Goal: Task Accomplishment & Management: Manage account settings

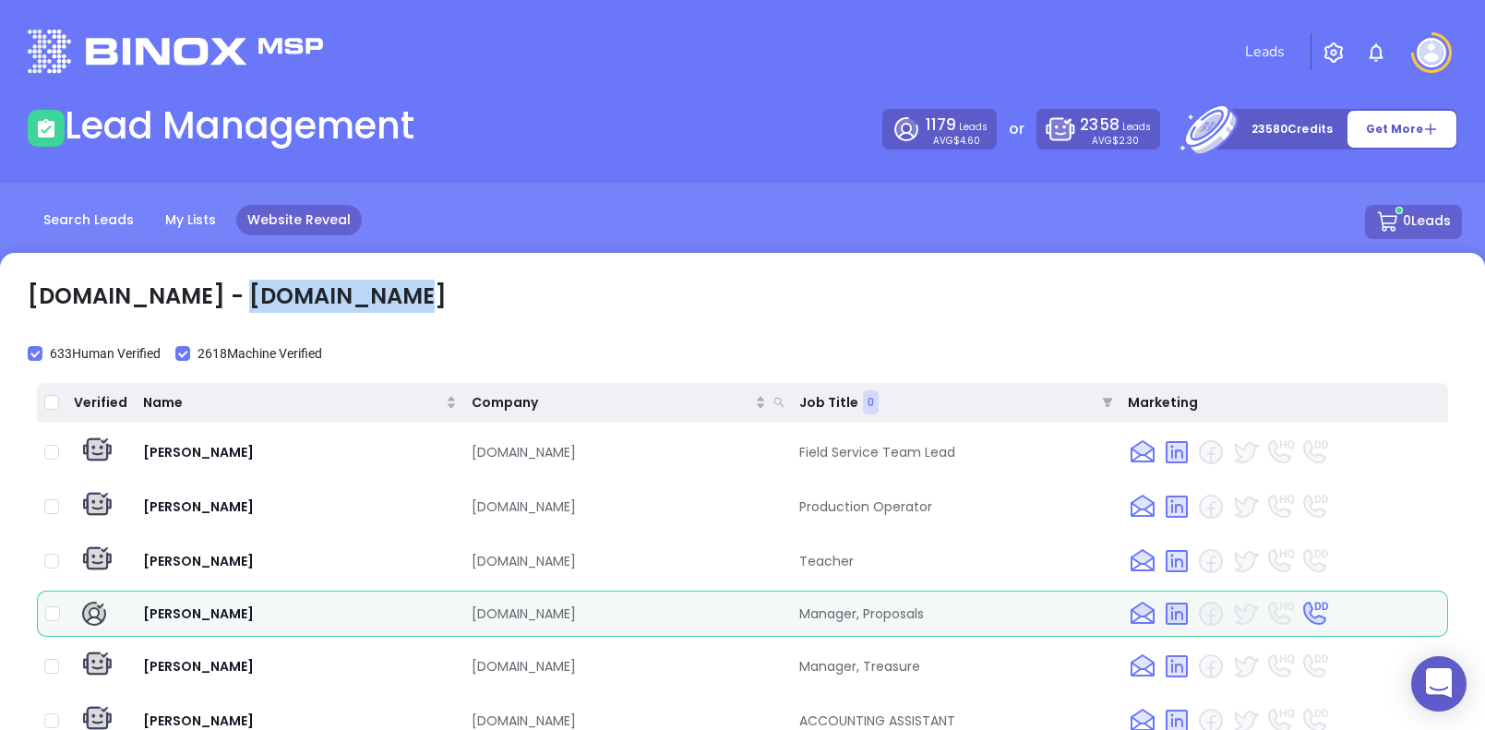
scroll to position [33, 0]
click at [1424, 48] on img at bounding box center [1432, 53] width 30 height 30
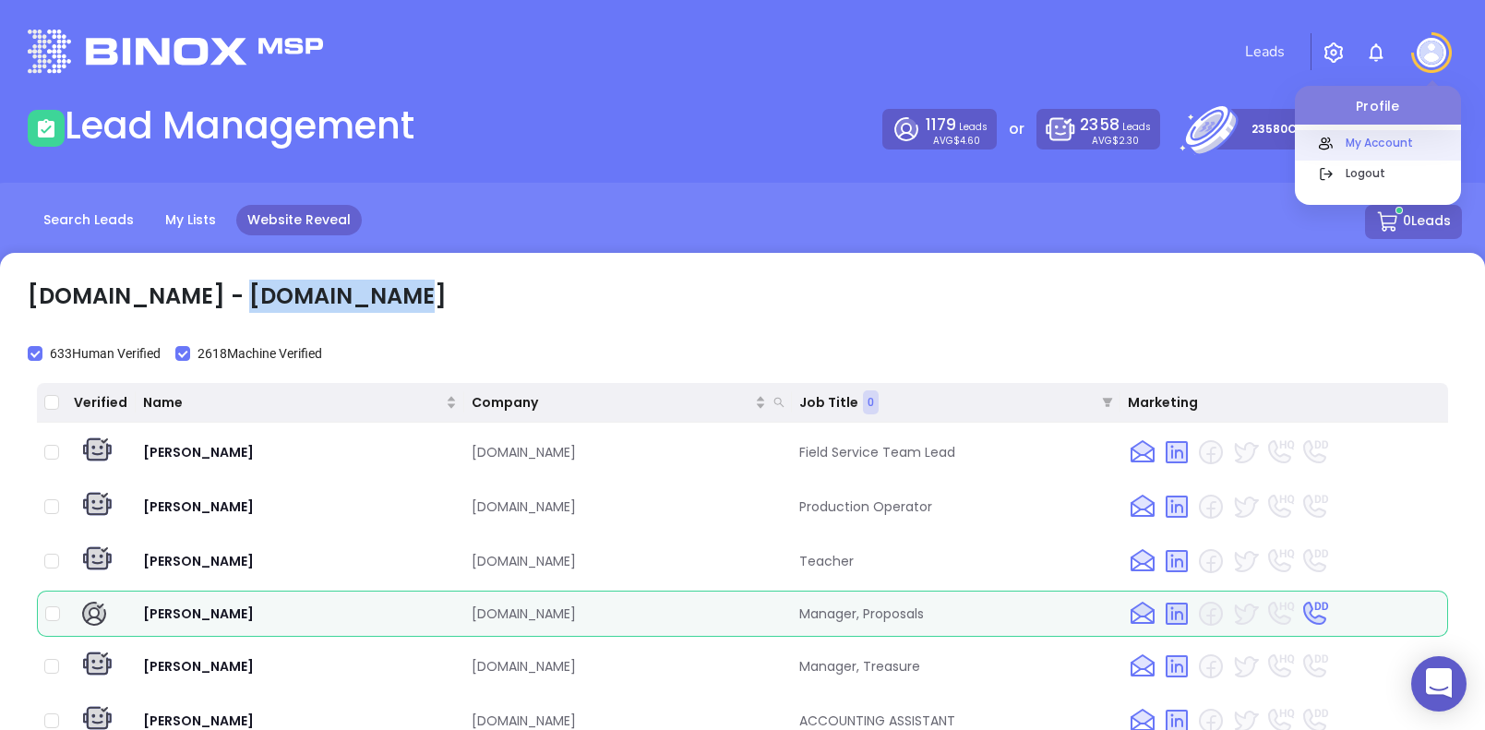
click at [1377, 147] on p "My Account" at bounding box center [1399, 142] width 125 height 19
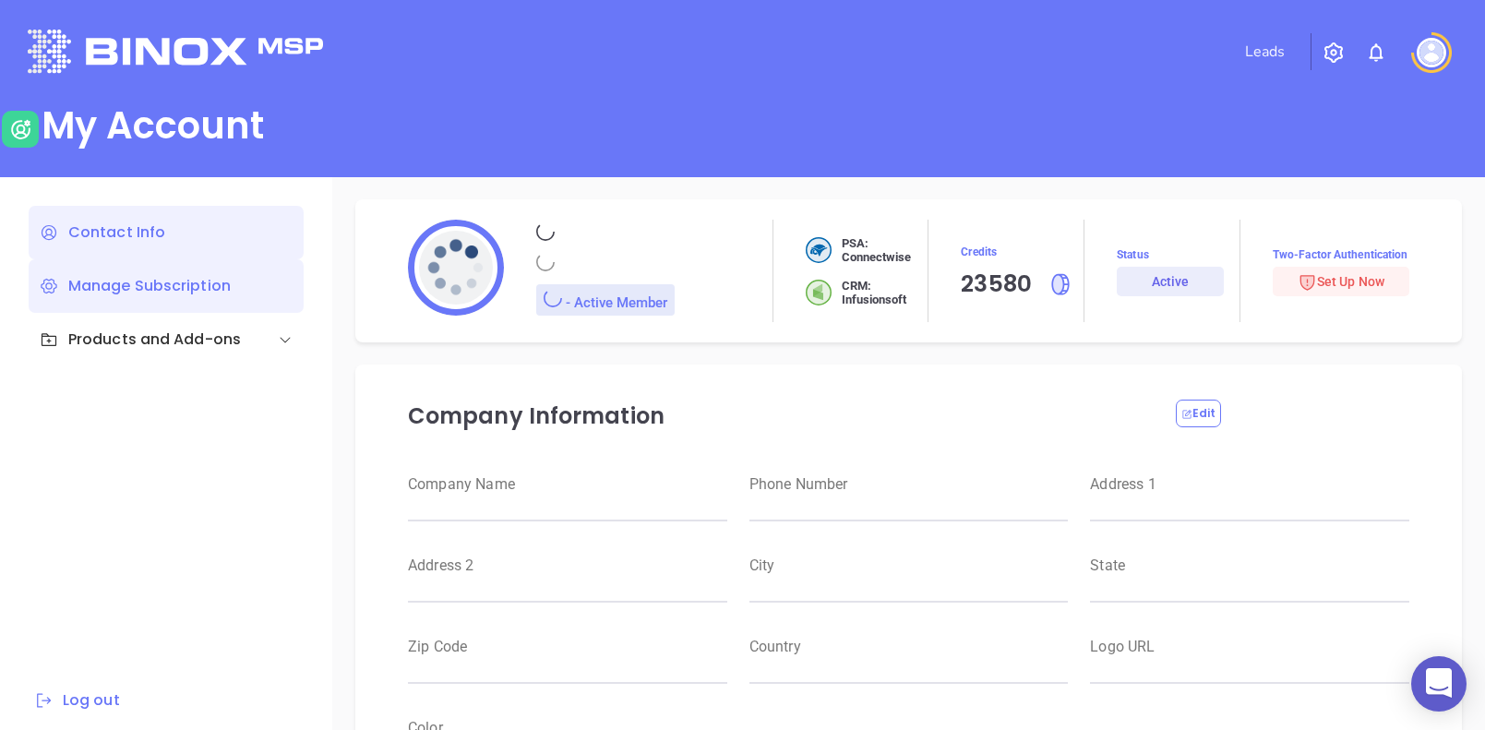
type input "[PERSON_NAME]"
type input "[PERSON_NAME][EMAIL_ADDRESS][DOMAIN_NAME]"
type input "[PHONE_NUMBER]"
type input "RBS IT Solutions"
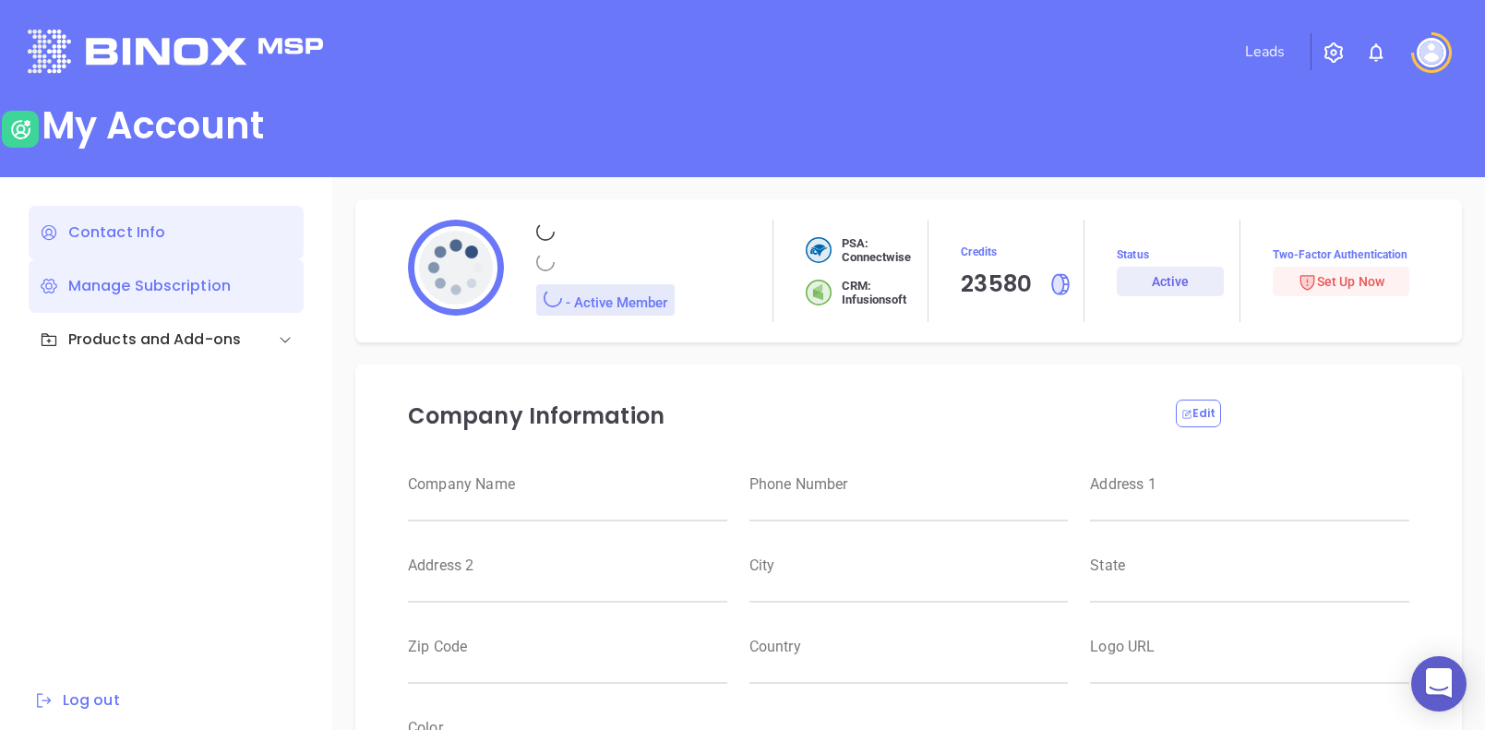
type input "Magnament's"
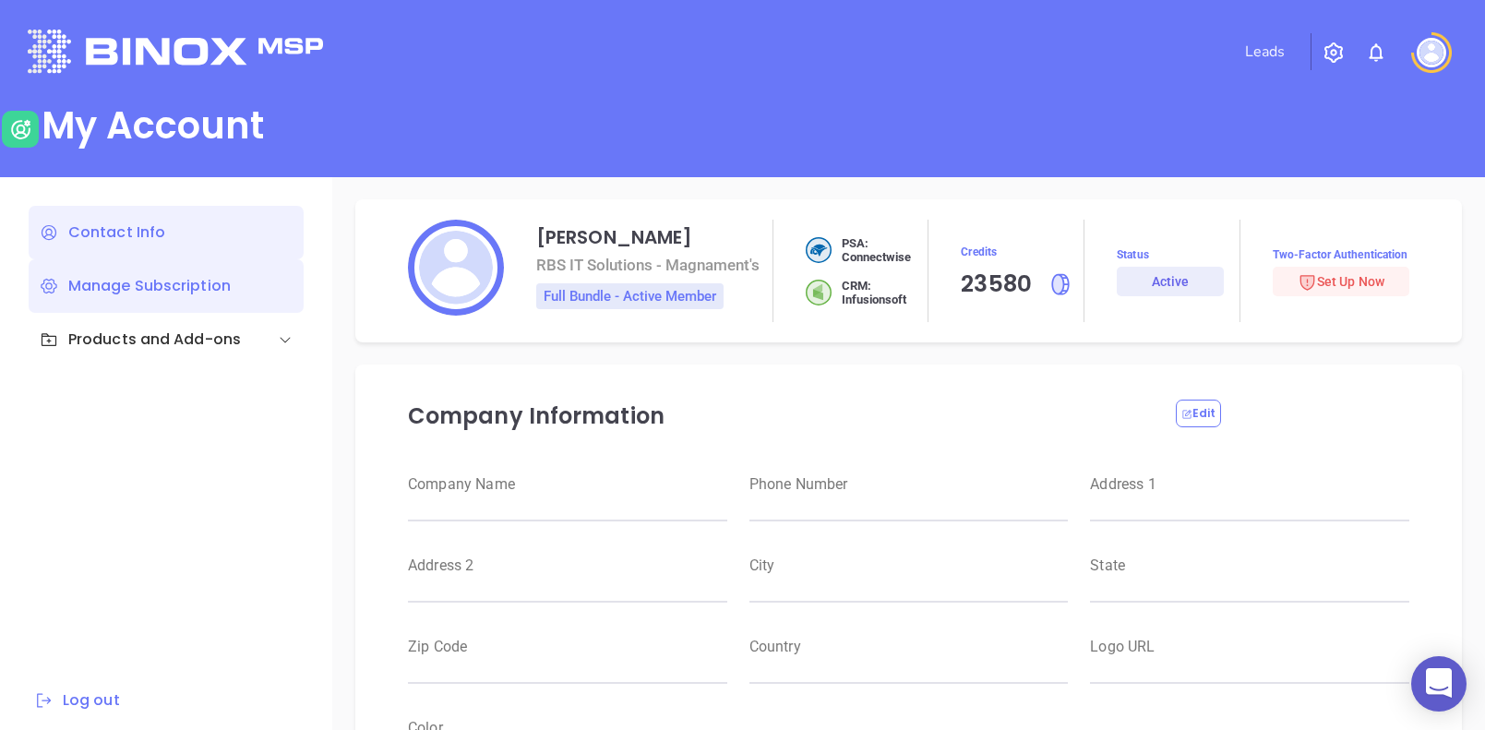
type input "RBS IT Solutions"
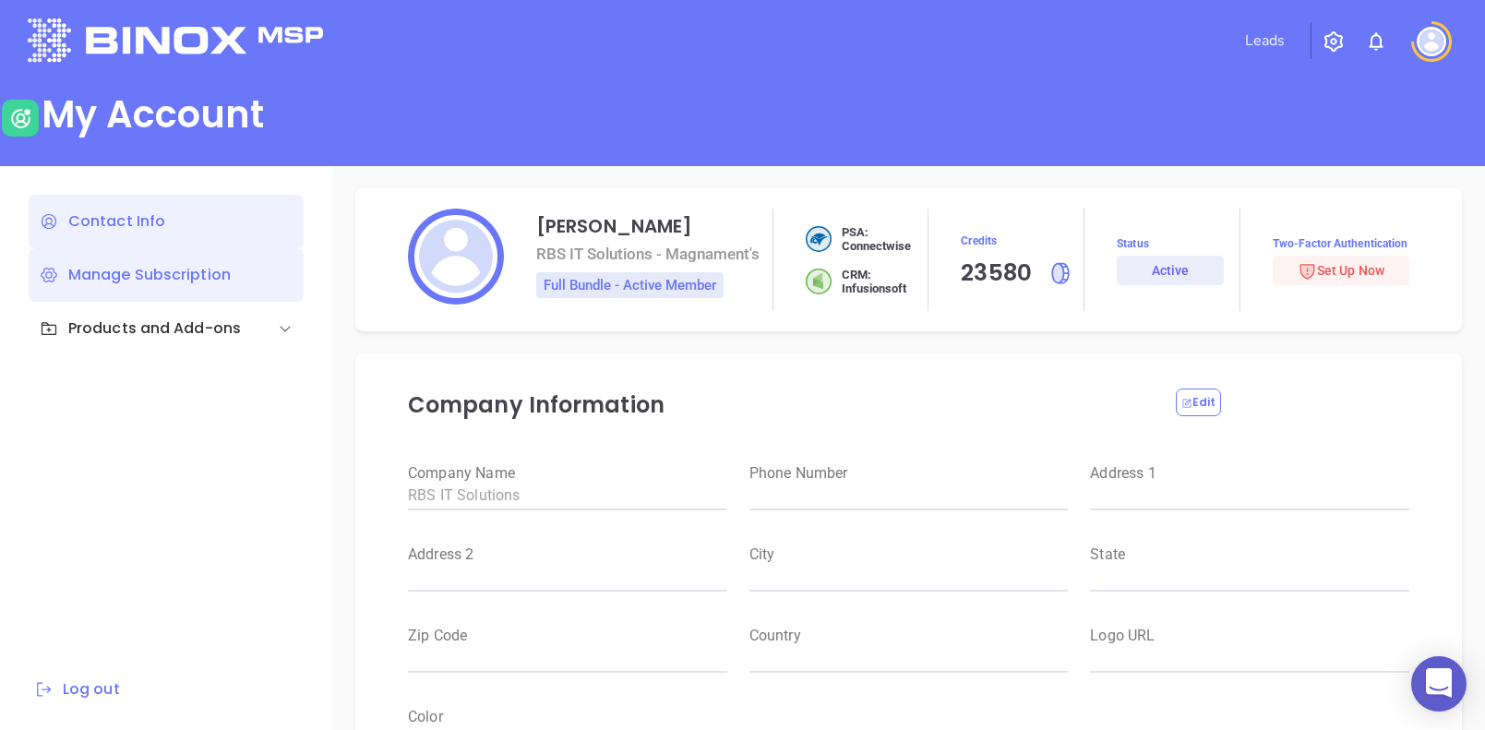
click at [143, 270] on div "Manage Subscription" at bounding box center [166, 275] width 275 height 54
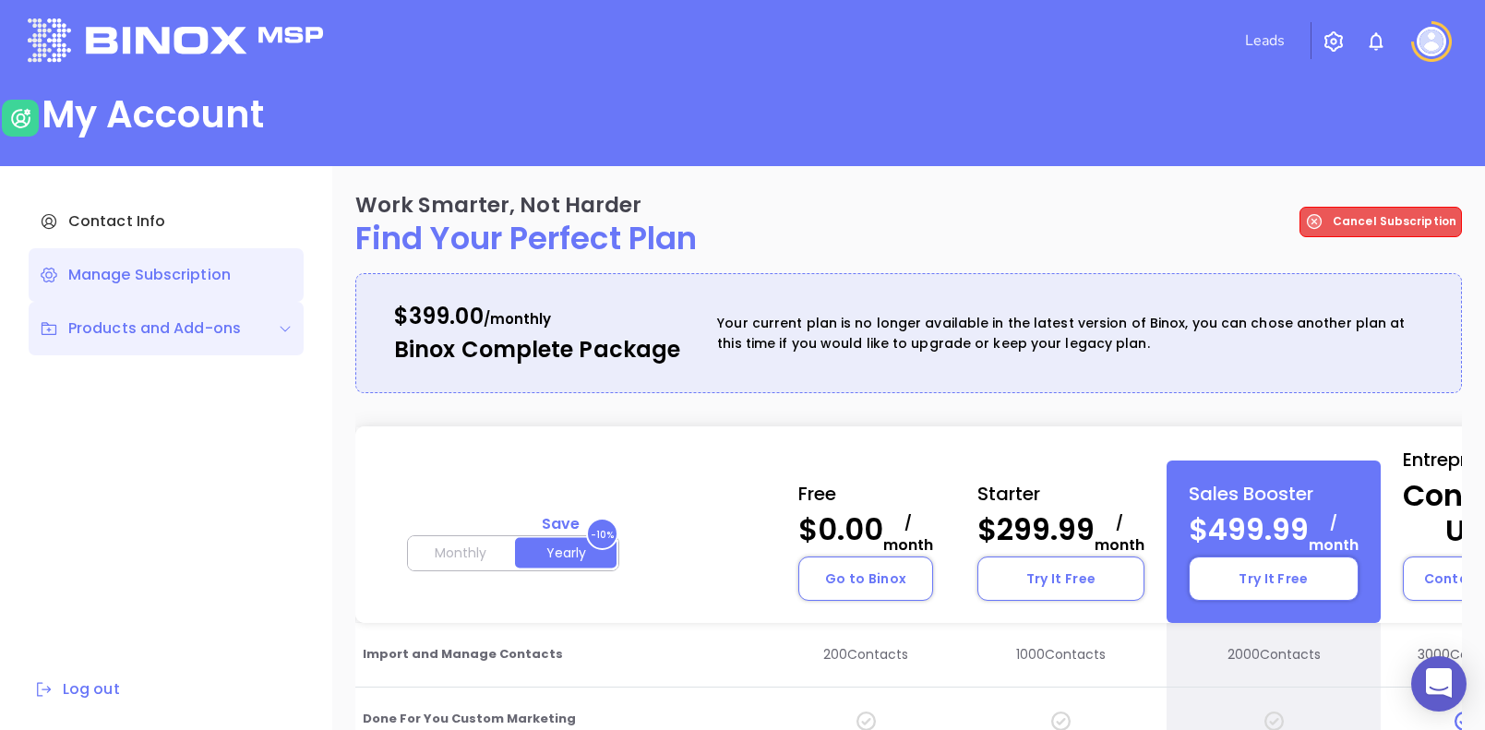
click at [150, 338] on div "Products and Add-ons" at bounding box center [140, 329] width 201 height 22
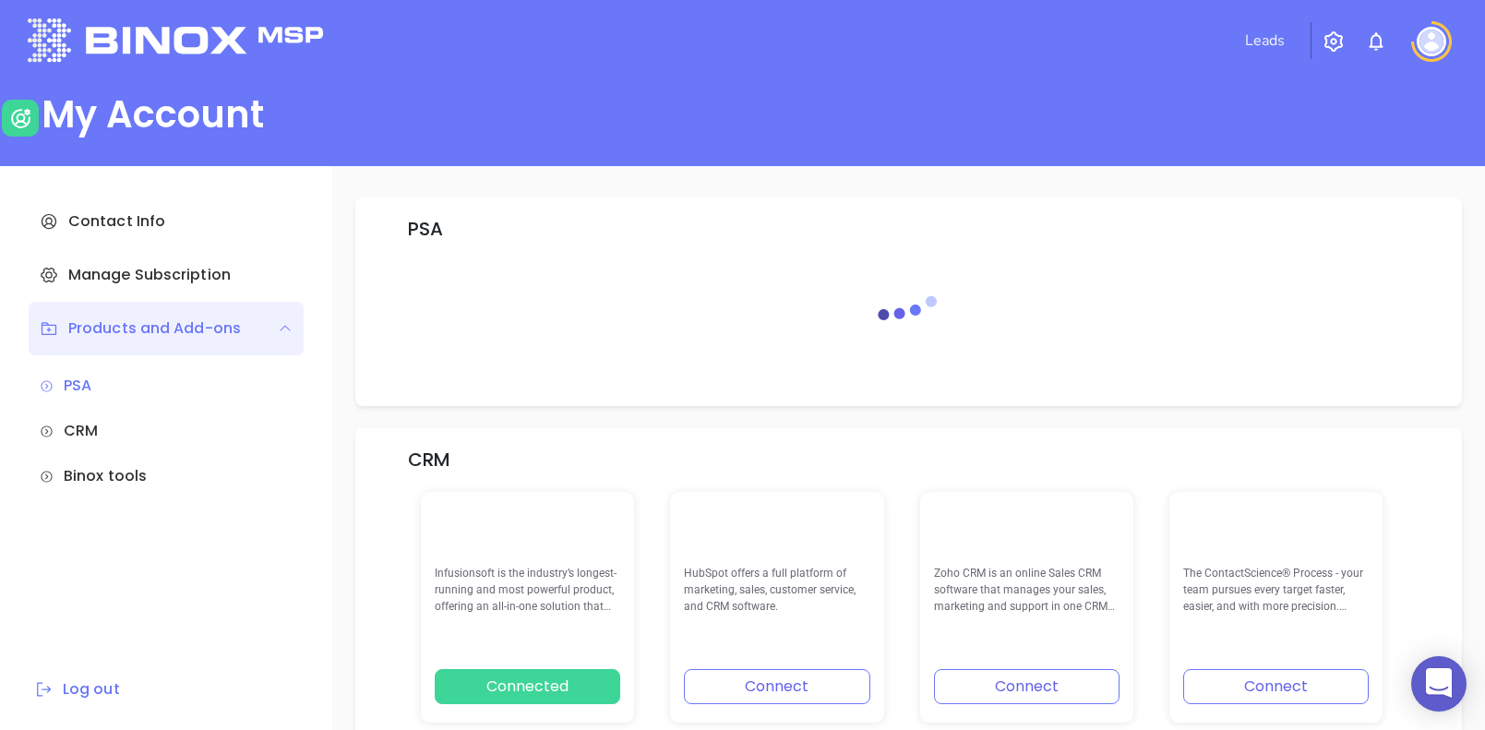
click at [1343, 44] on img "button" at bounding box center [1334, 41] width 22 height 22
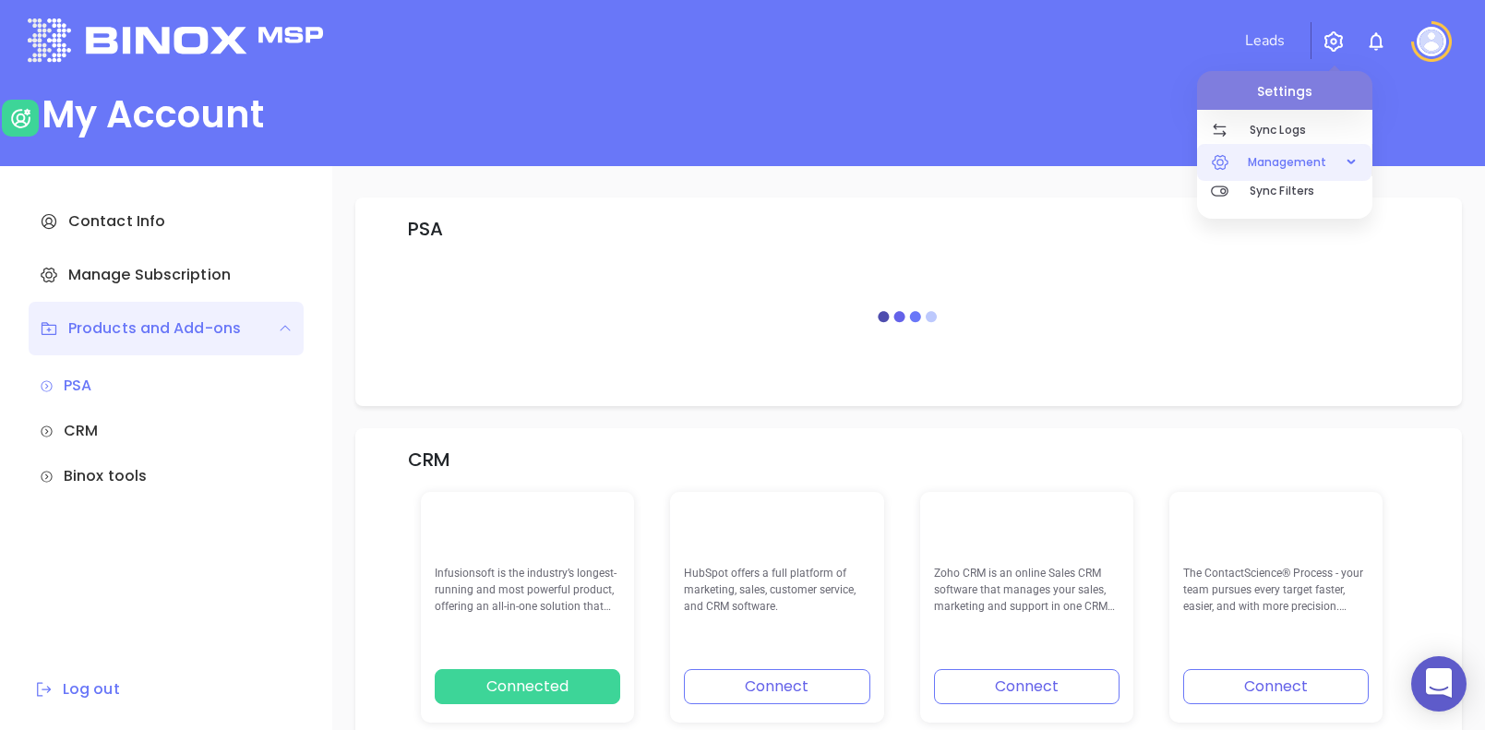
click at [1291, 163] on span "Management" at bounding box center [1288, 162] width 98 height 37
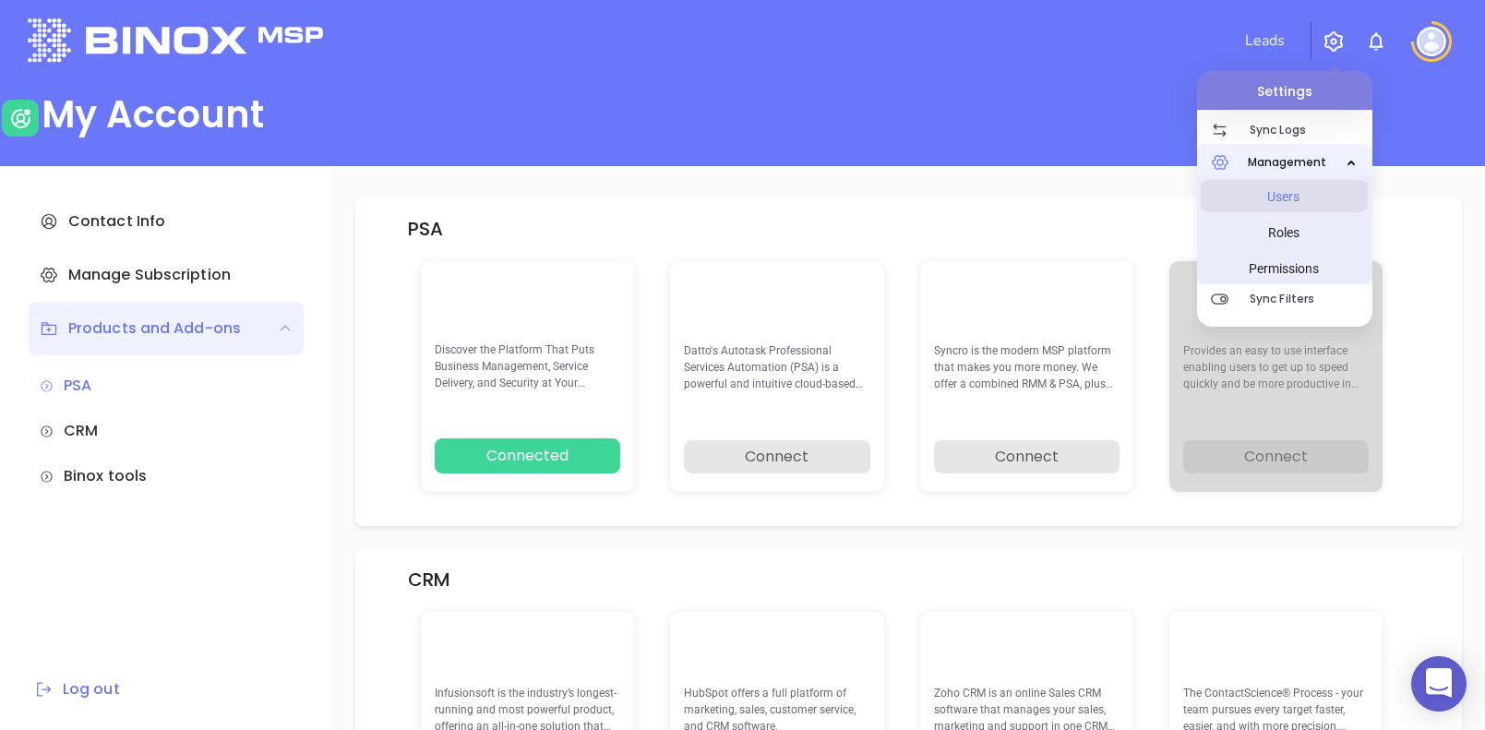
click at [1296, 204] on span "Users" at bounding box center [1284, 196] width 138 height 37
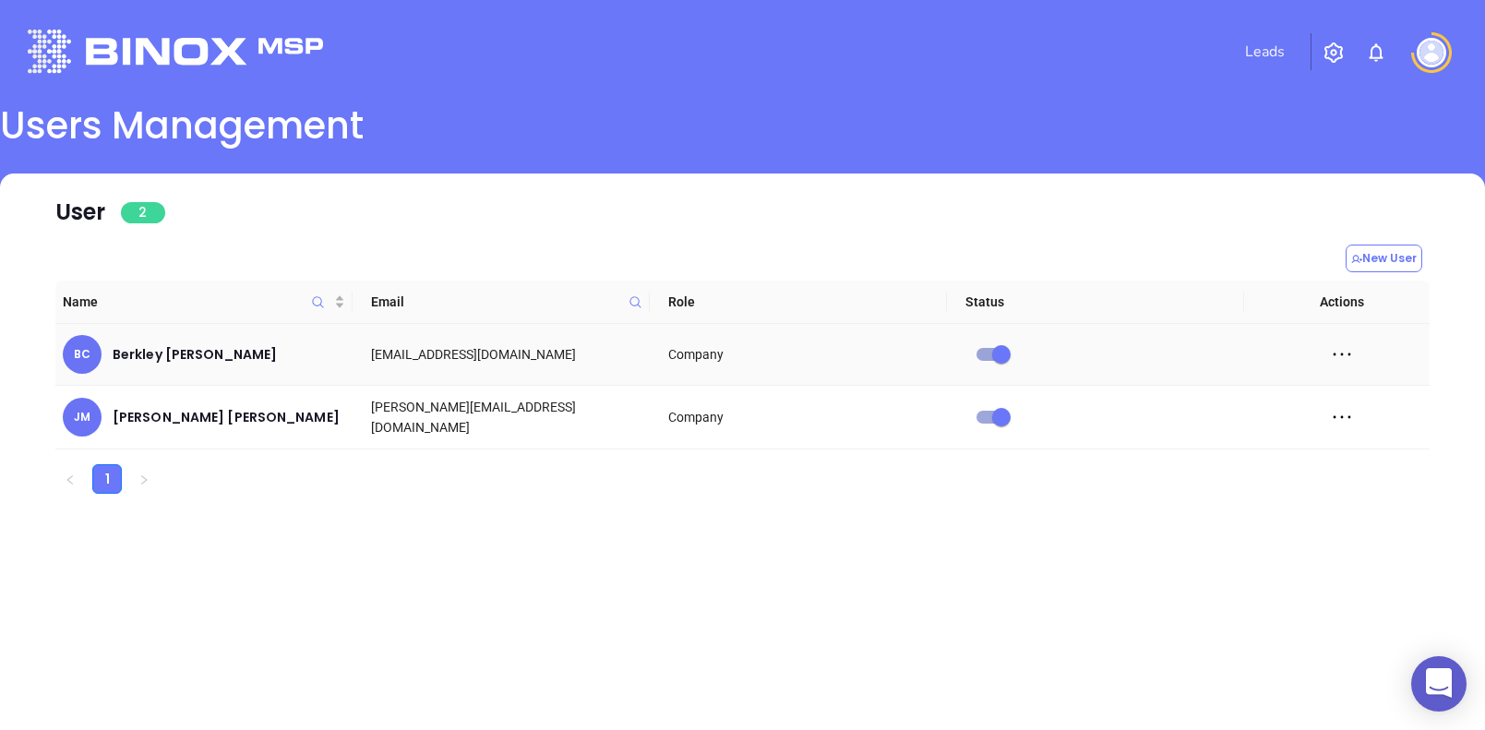
click at [1348, 353] on icon at bounding box center [1342, 355] width 28 height 28
click at [1224, 449] on div "Delete" at bounding box center [1257, 456] width 167 height 20
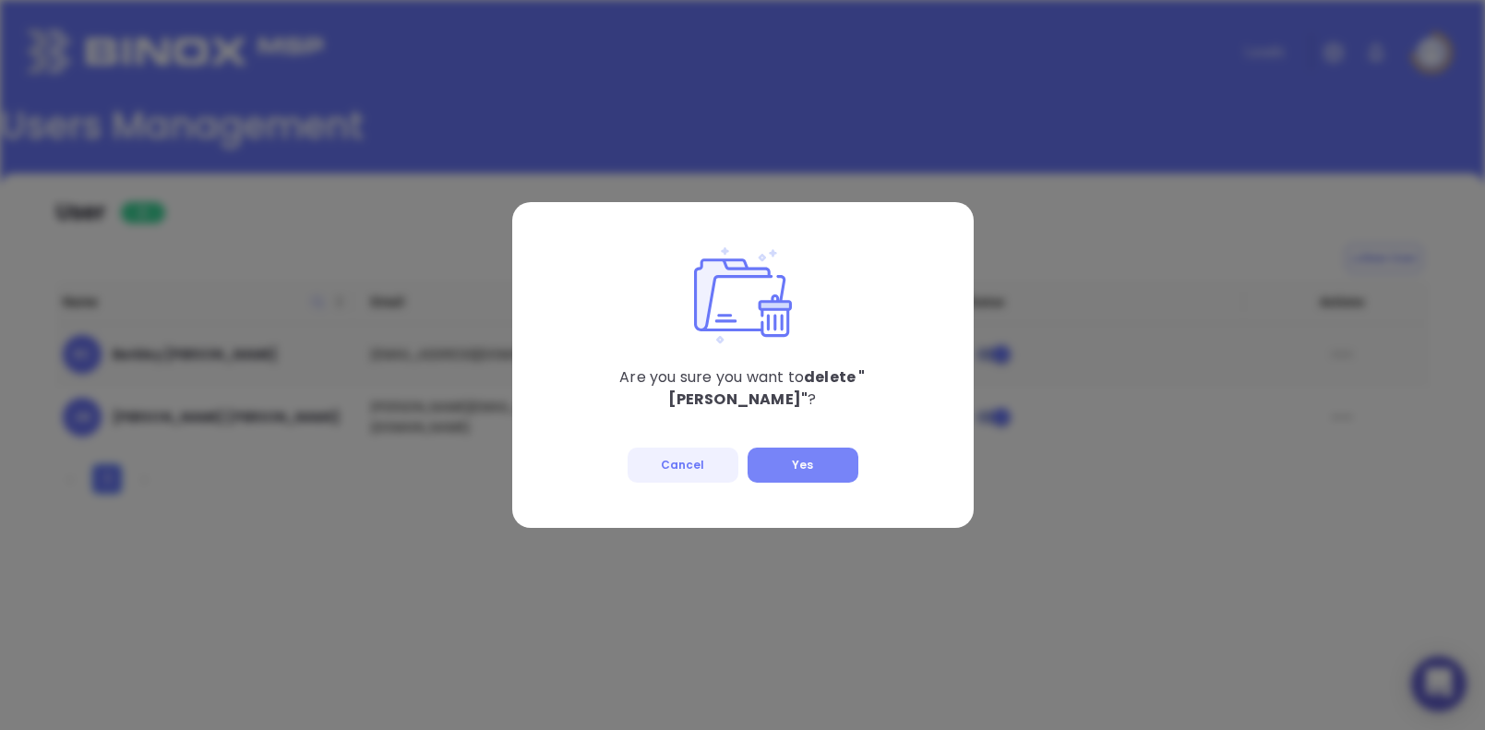
click at [819, 467] on button "Yes" at bounding box center [803, 465] width 111 height 35
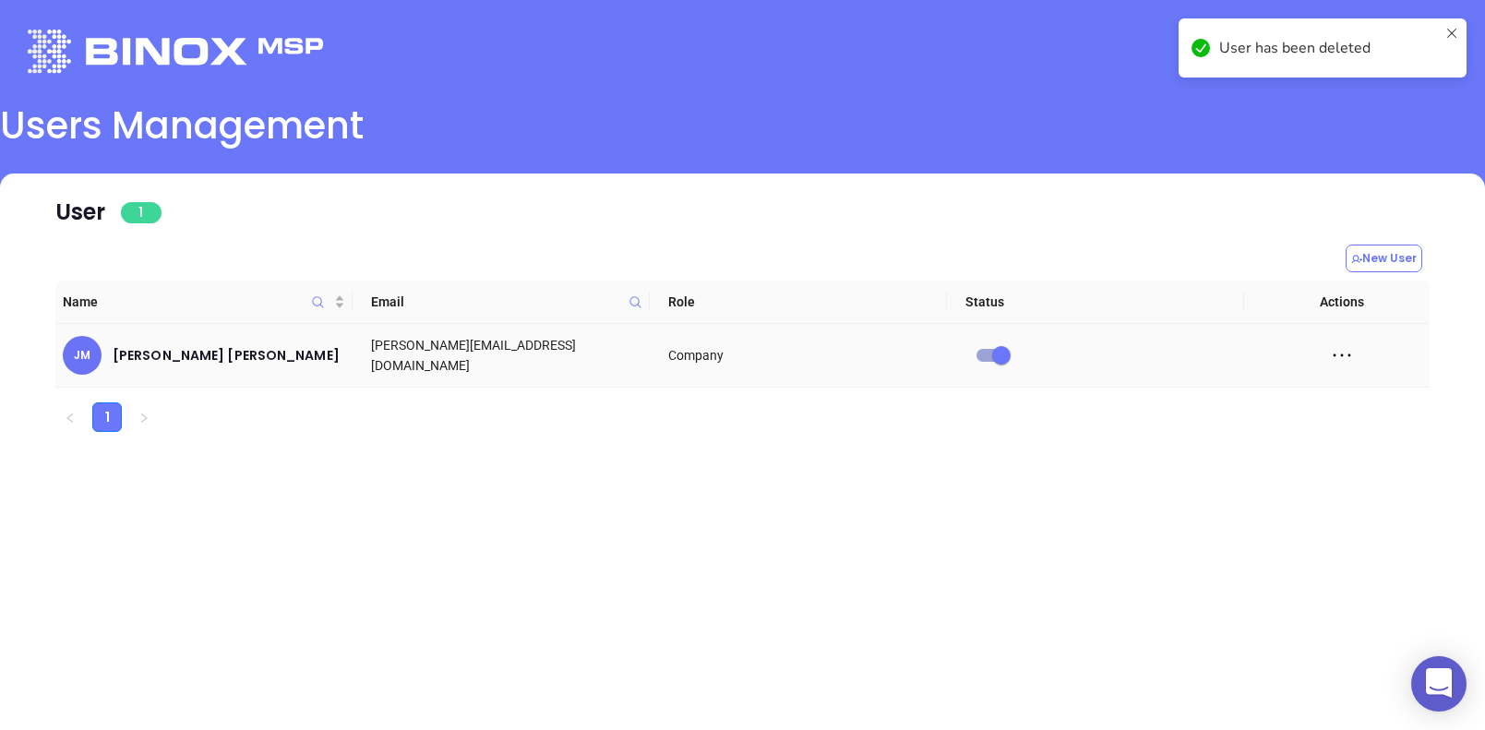
click at [1453, 30] on icon at bounding box center [1452, 48] width 15 height 44
